Goal: Task Accomplishment & Management: Manage account settings

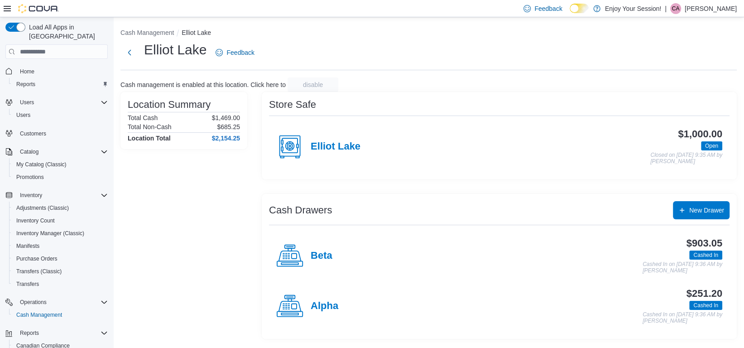
scroll to position [61, 0]
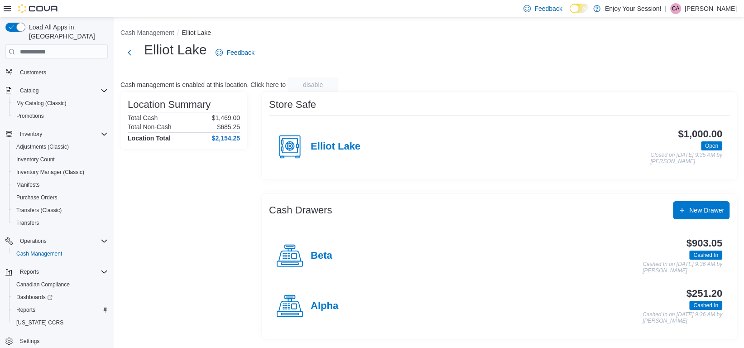
click at [714, 10] on p "[PERSON_NAME]" at bounding box center [710, 8] width 52 height 11
click at [677, 86] on span "Sign Out" at bounding box center [678, 86] width 24 height 9
